Goal: Check status: Check status

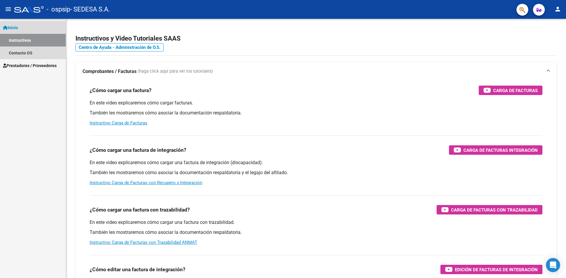
click at [18, 24] on span "Inicio" at bounding box center [10, 27] width 15 height 6
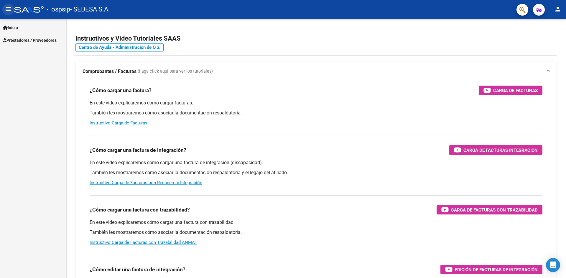
click at [6, 13] on button "menu" at bounding box center [8, 10] width 12 height 12
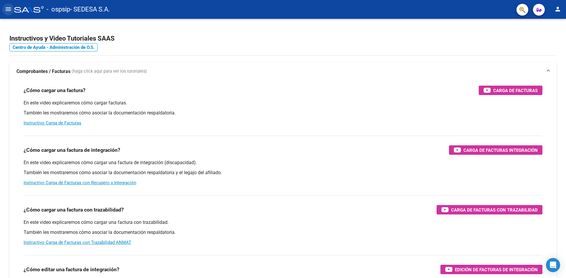
click at [6, 13] on button "menu" at bounding box center [8, 10] width 12 height 12
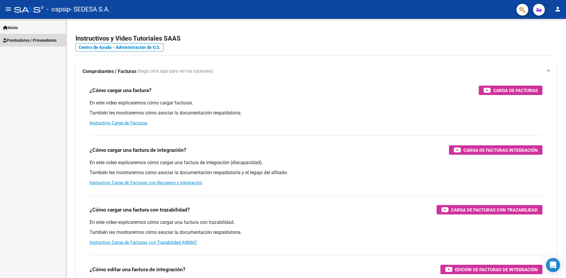
click at [16, 36] on link "Prestadores / Proveedores" at bounding box center [33, 40] width 66 height 13
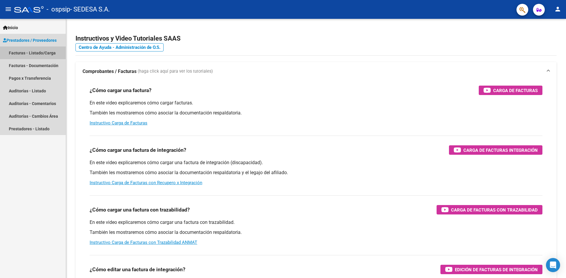
click at [39, 52] on link "Facturas - Listado/Carga" at bounding box center [33, 53] width 66 height 13
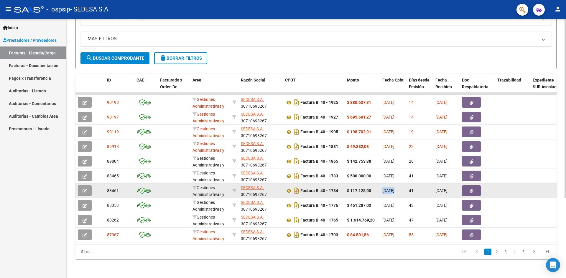
scroll to position [0, 0]
drag, startPoint x: 382, startPoint y: 186, endPoint x: 453, endPoint y: 184, distance: 71.6
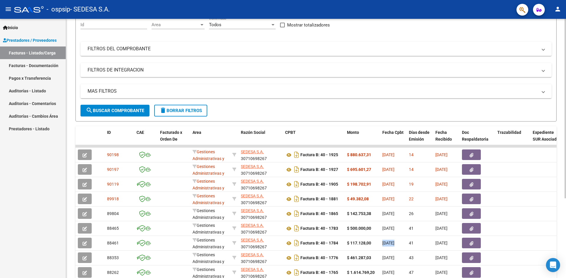
scroll to position [115, 0]
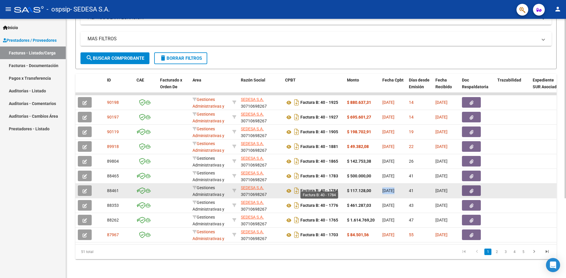
drag, startPoint x: 339, startPoint y: 189, endPoint x: 302, endPoint y: 184, distance: 37.2
click at [302, 186] on div "Factura B: 40 - 1784" at bounding box center [313, 190] width 57 height 9
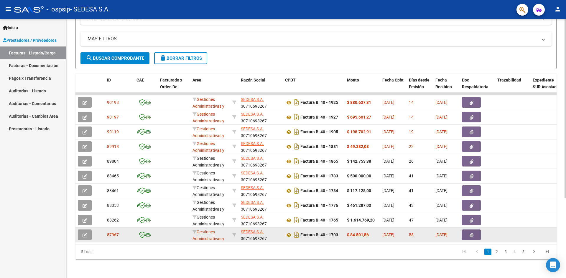
click at [357, 233] on strong "$ 84.501,56" at bounding box center [358, 235] width 22 height 5
click at [355, 233] on strong "$ 84.501,56" at bounding box center [358, 235] width 22 height 5
click at [354, 233] on strong "$ 84.501,56" at bounding box center [358, 235] width 22 height 5
click at [349, 233] on strong "$ 84.501,56" at bounding box center [358, 235] width 22 height 5
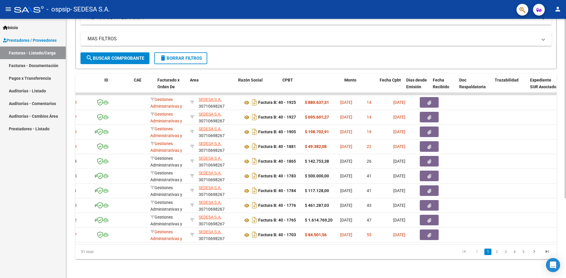
scroll to position [0, 0]
